Goal: Check status: Check status

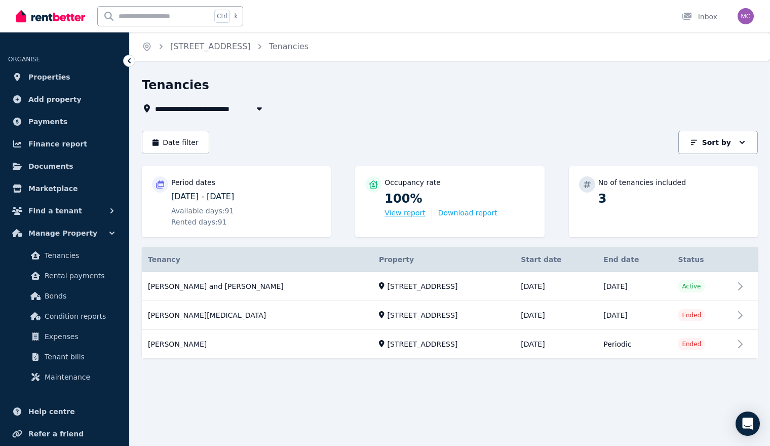
click at [396, 215] on button "View report" at bounding box center [405, 213] width 41 height 10
